Goal: Task Accomplishment & Management: Complete application form

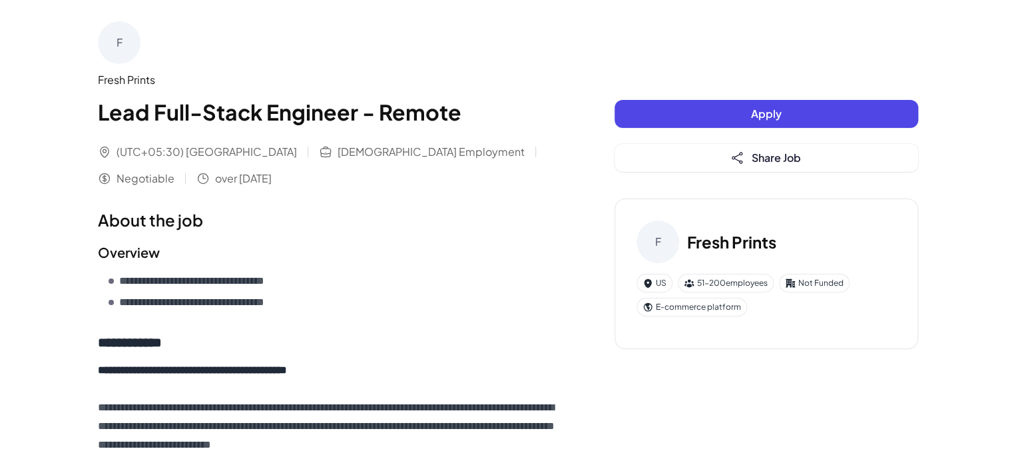
click at [749, 115] on button "Apply" at bounding box center [767, 114] width 304 height 28
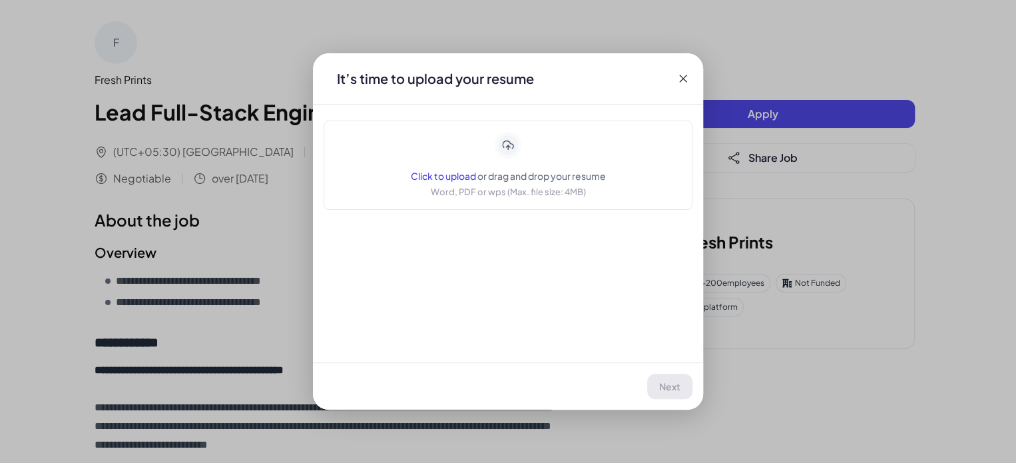
click at [450, 182] on div "Click to upload or drag and drop your resume" at bounding box center [508, 175] width 195 height 13
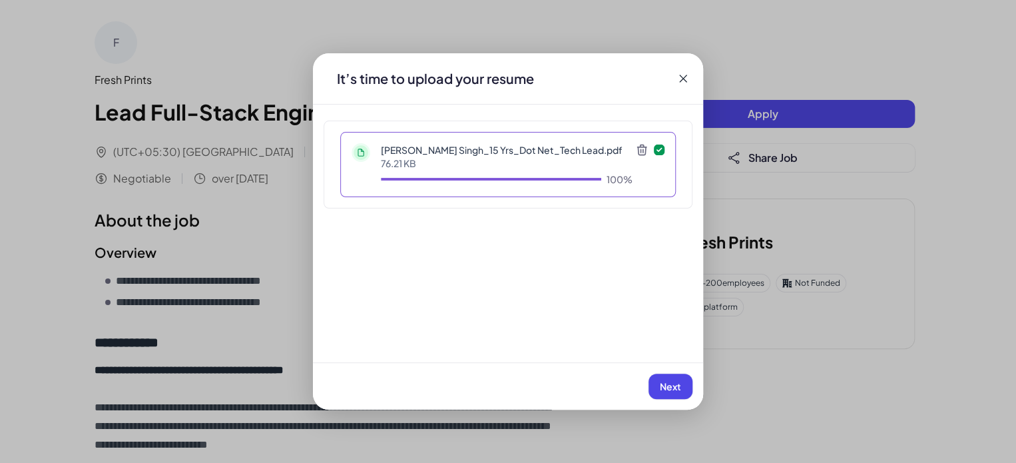
click at [686, 395] on button "Next" at bounding box center [671, 386] width 44 height 25
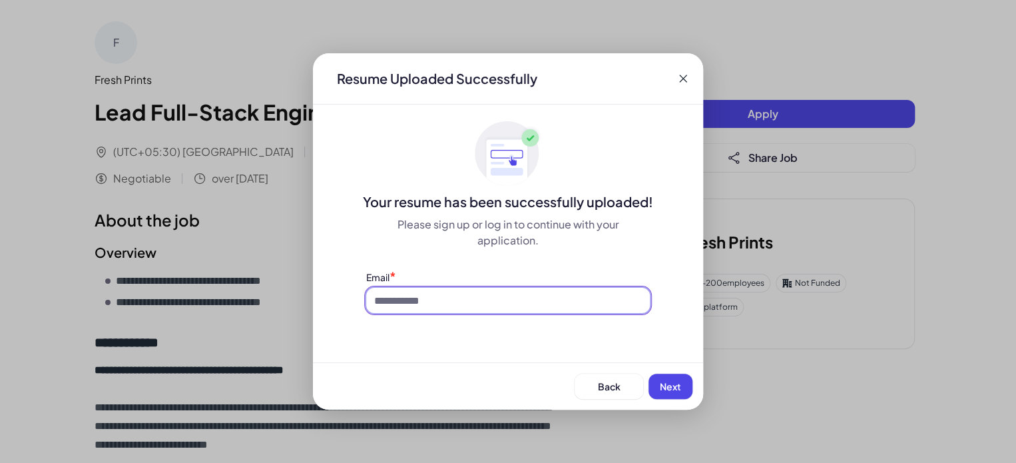
click at [490, 304] on input at bounding box center [508, 300] width 284 height 25
type input "**********"
click at [665, 386] on span "Next" at bounding box center [670, 386] width 21 height 12
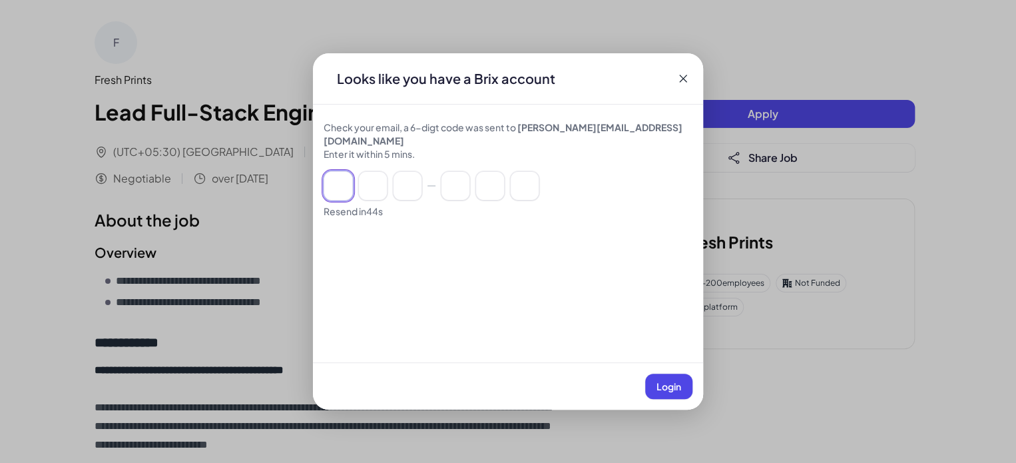
click at [329, 171] on input at bounding box center [338, 185] width 29 height 29
paste input "******"
type input "*"
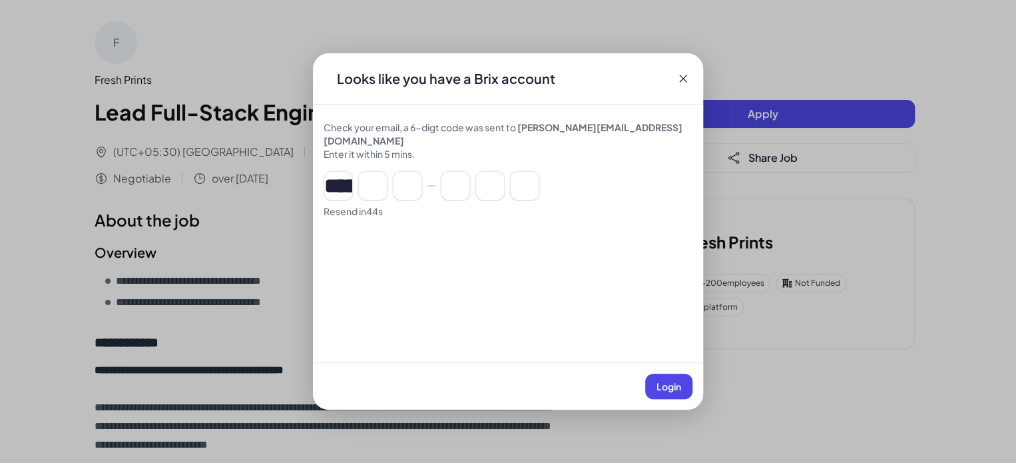
type input "*"
click at [666, 386] on span "Login" at bounding box center [669, 386] width 25 height 12
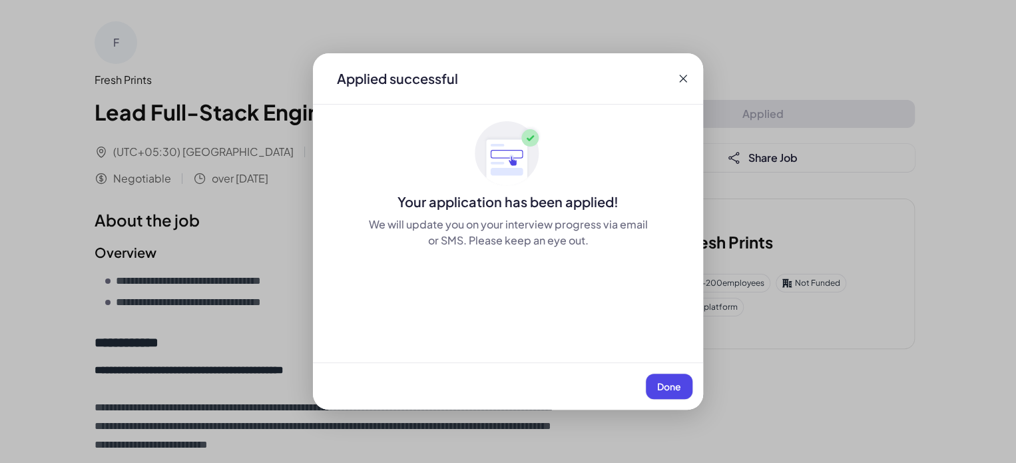
click at [666, 386] on span "Done" at bounding box center [669, 386] width 24 height 12
